Goal: Task Accomplishment & Management: Use online tool/utility

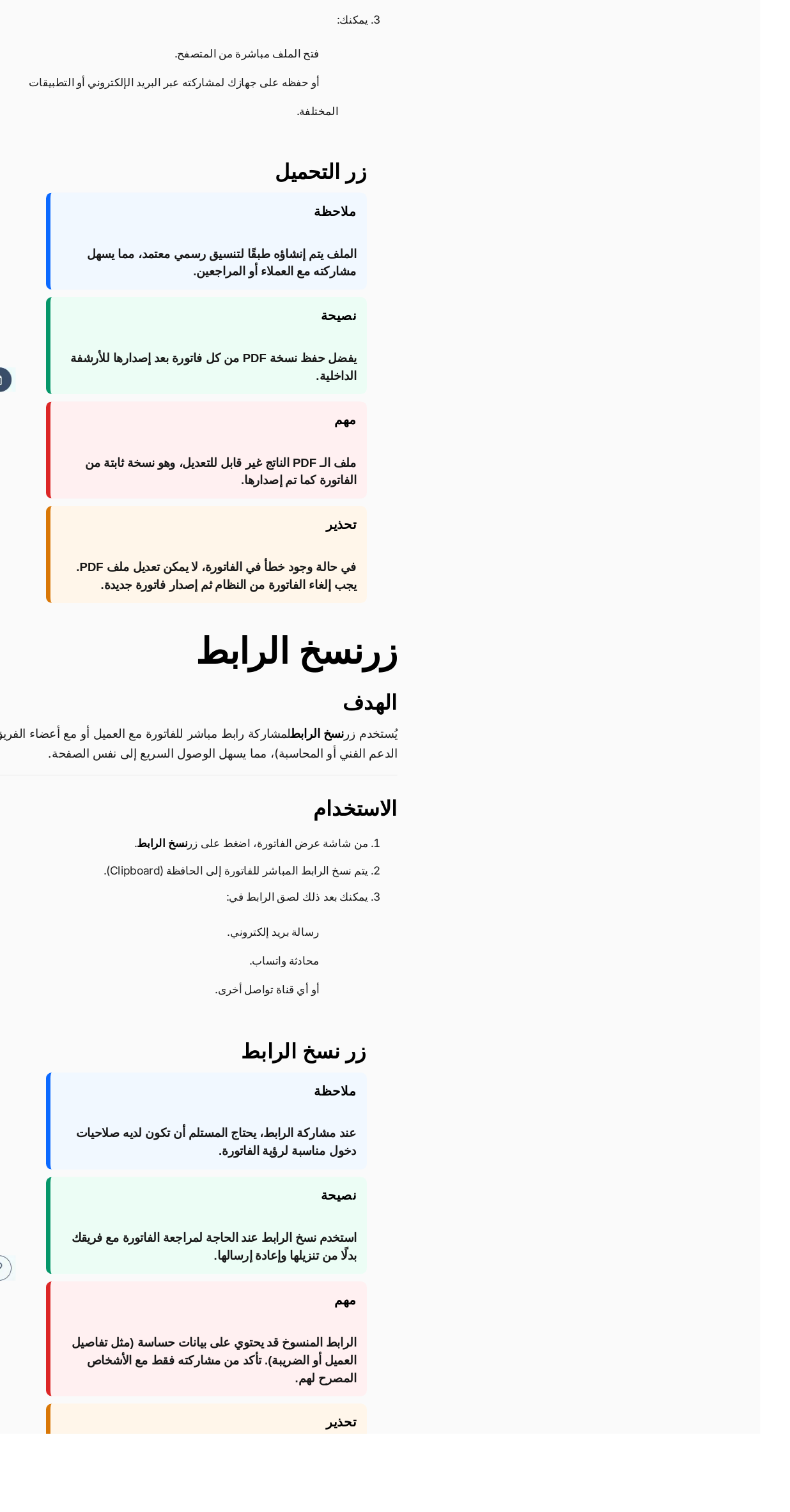
scroll to position [890, 0]
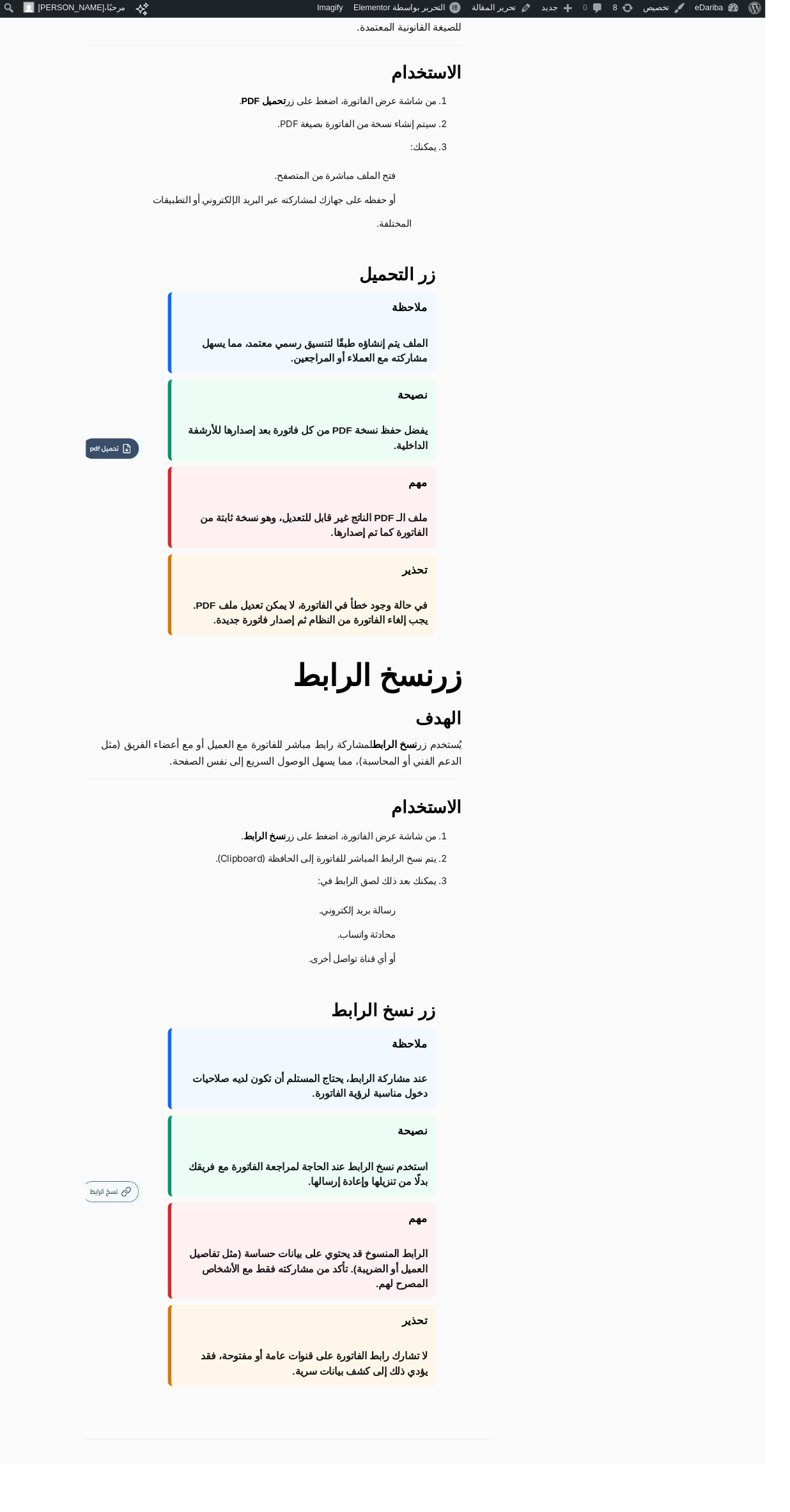
scroll to position [1029, 0]
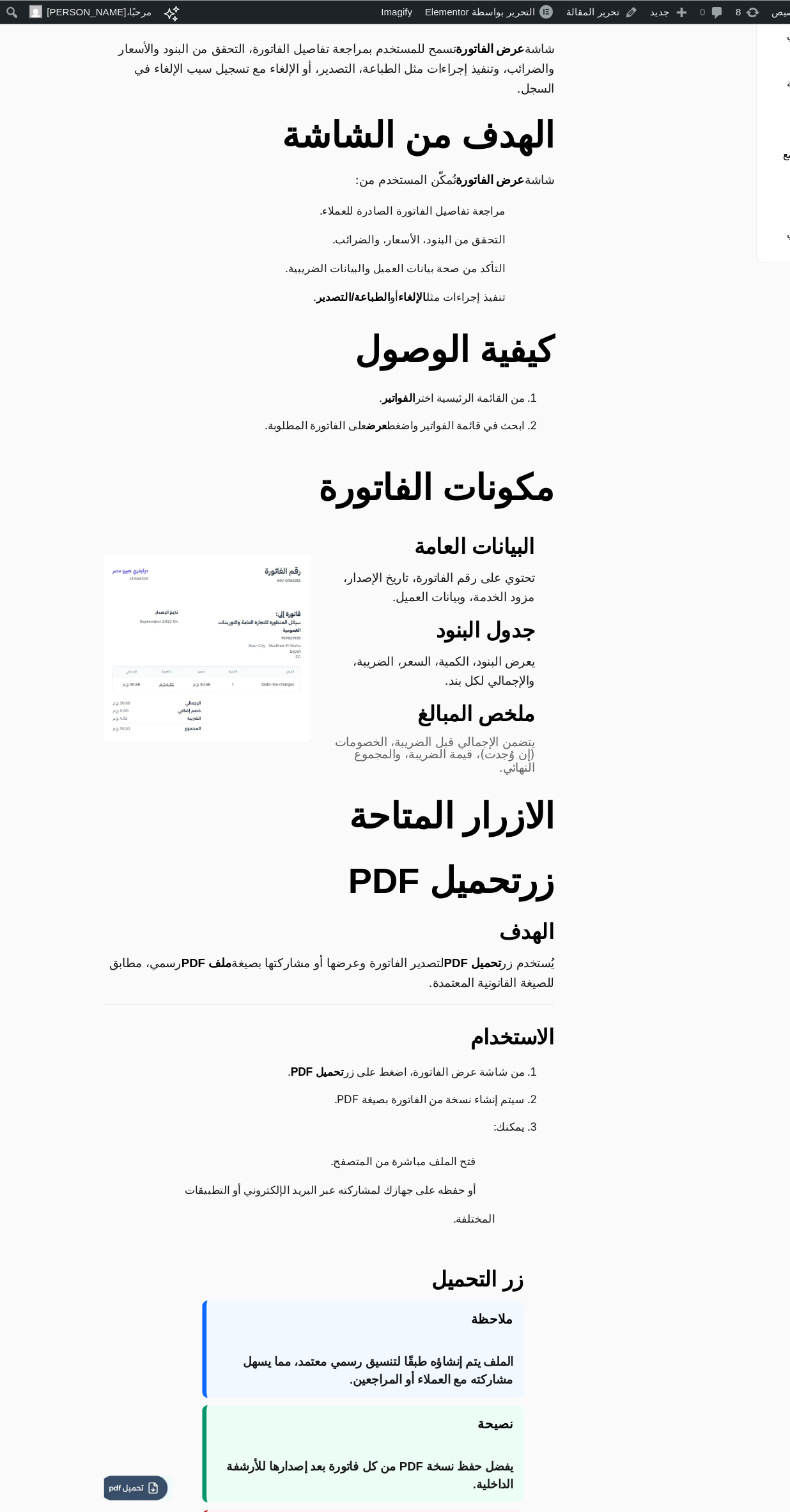
scroll to position [0, 0]
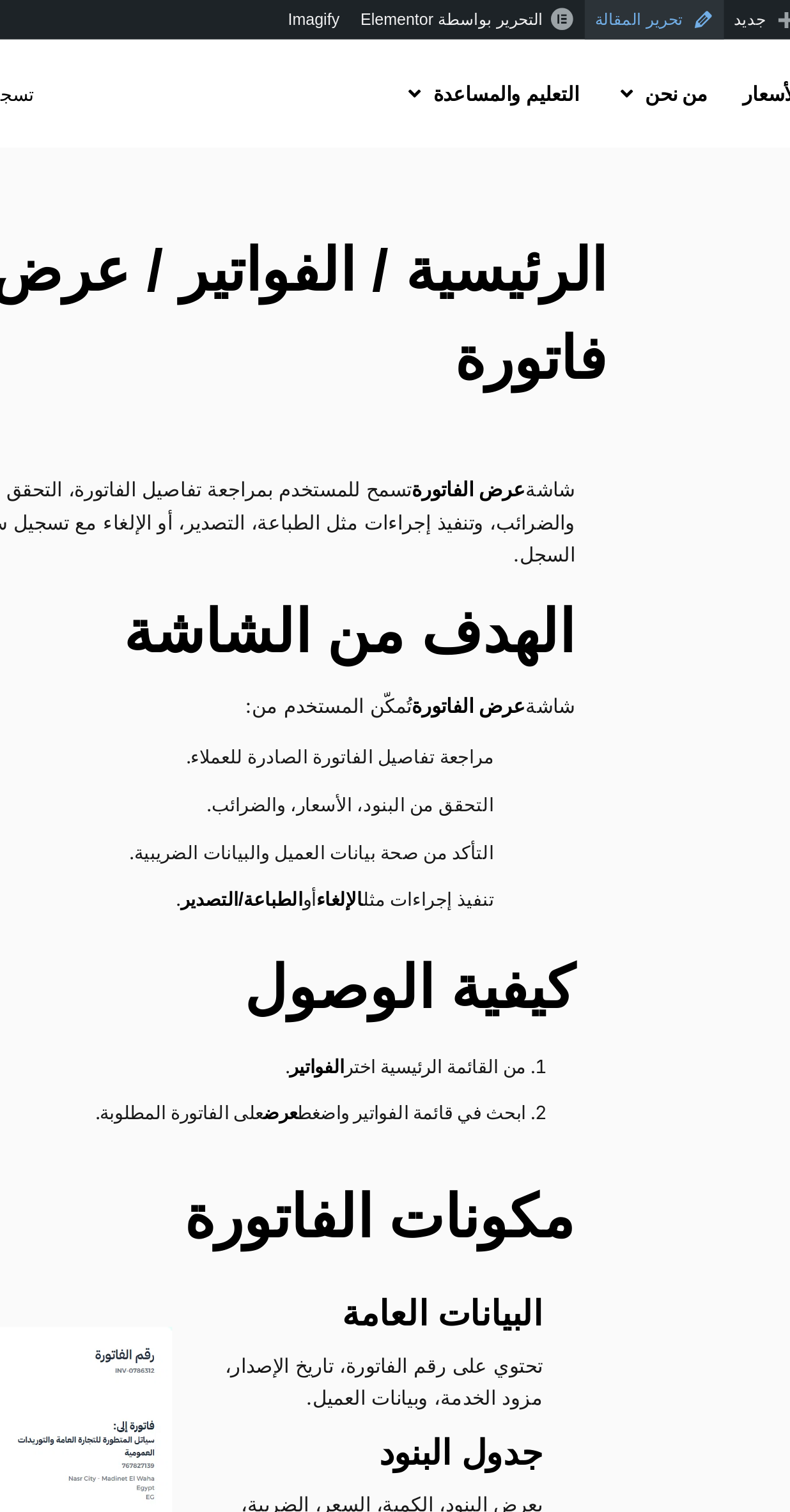
click at [550, 7] on link "تحرير المقالة" at bounding box center [518, 10] width 73 height 21
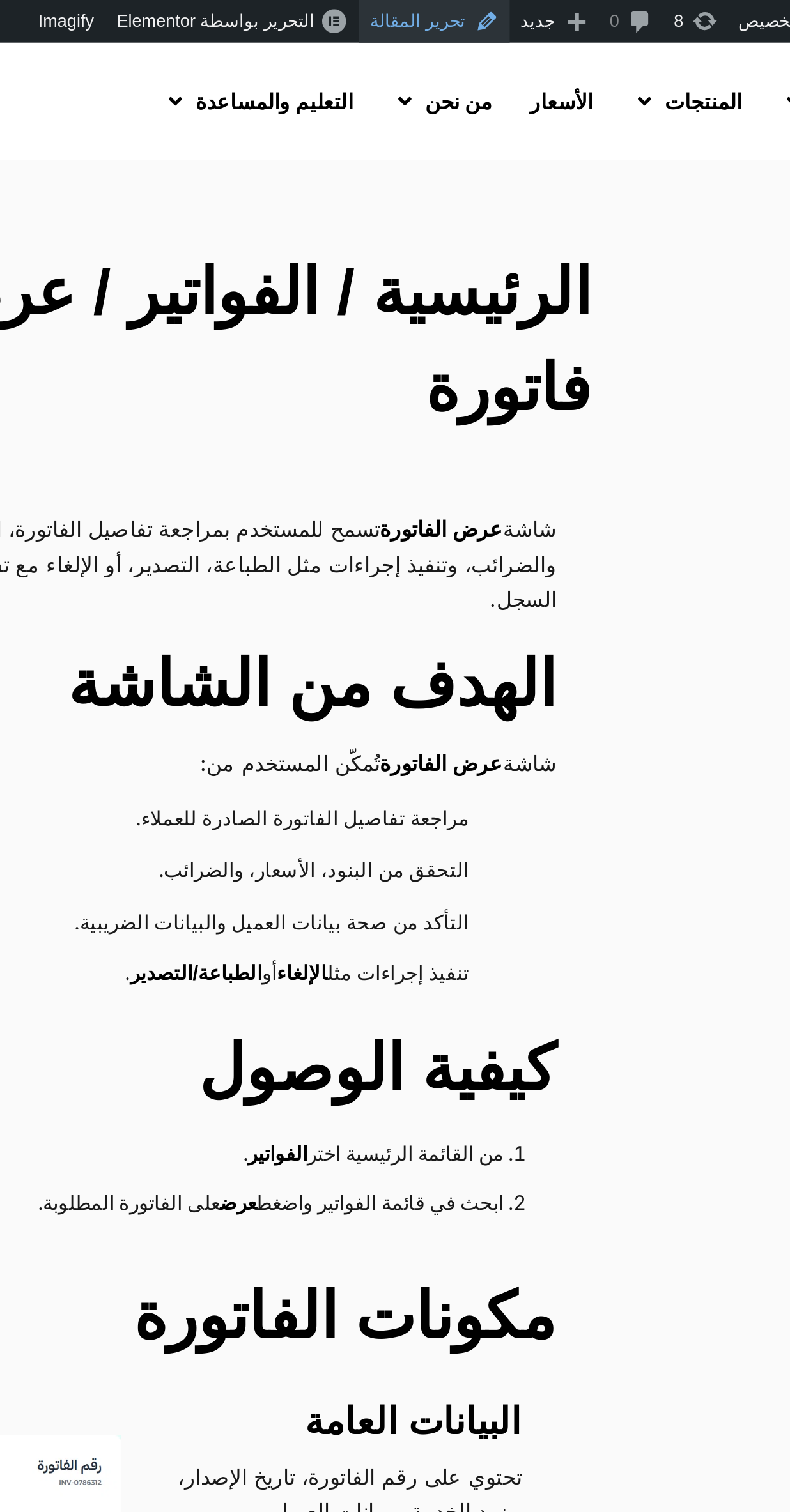
click at [538, 12] on link "تحرير المقالة" at bounding box center [518, 10] width 73 height 21
